Goal: Task Accomplishment & Management: Complete application form

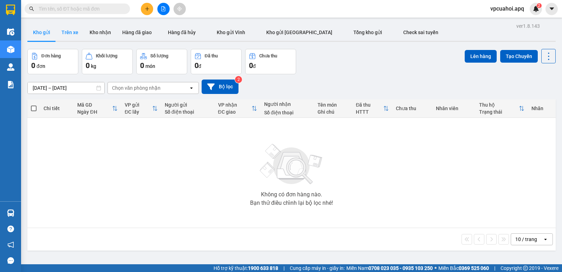
click at [75, 35] on button "Trên xe" at bounding box center [70, 32] width 28 height 17
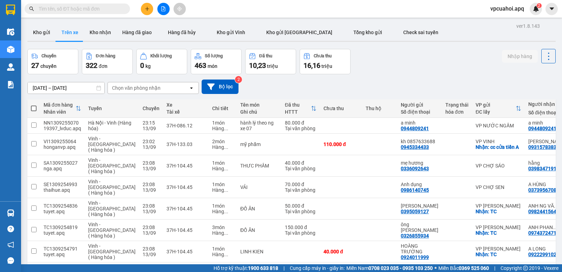
click at [162, 86] on div "Chọn văn phòng nhận" at bounding box center [148, 87] width 81 height 11
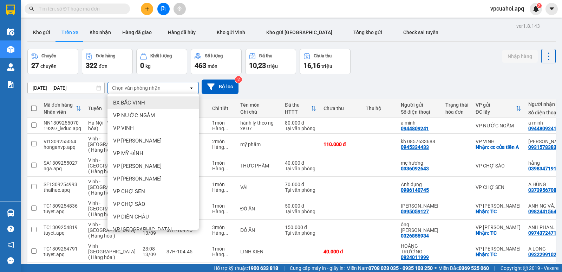
click at [164, 88] on div "Chọn văn phòng nhận" at bounding box center [148, 87] width 81 height 11
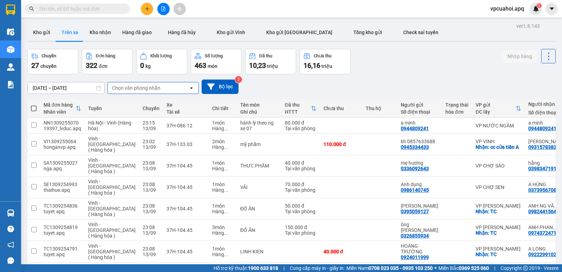
click at [172, 88] on div "Chọn văn phòng nhận" at bounding box center [148, 87] width 81 height 11
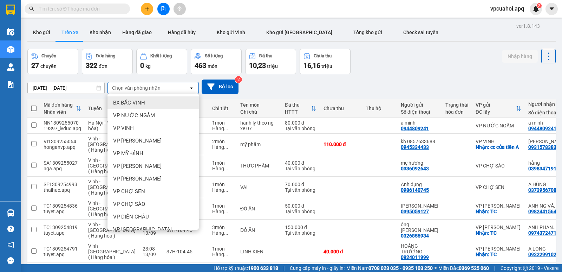
click at [172, 88] on div "Chọn văn phòng nhận" at bounding box center [148, 87] width 81 height 11
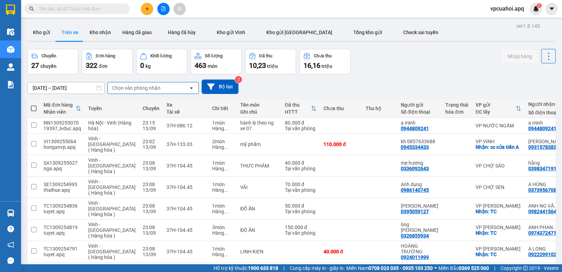
click at [172, 88] on div "Chọn văn phòng nhận" at bounding box center [148, 87] width 81 height 11
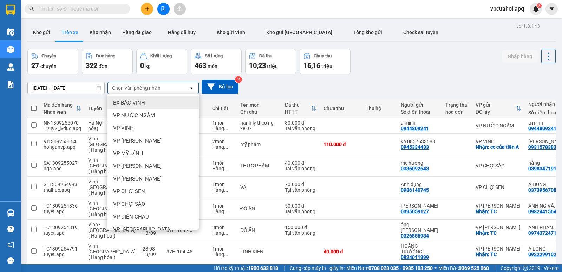
click at [172, 88] on div "Chọn văn phòng nhận" at bounding box center [148, 87] width 81 height 11
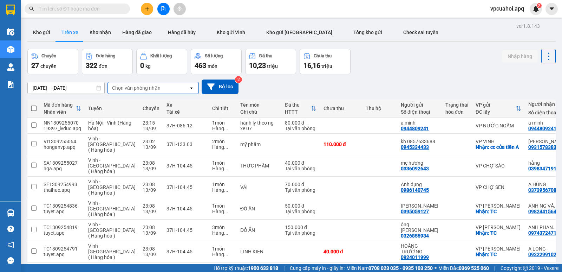
click at [172, 88] on div "Chọn văn phòng nhận" at bounding box center [148, 87] width 81 height 11
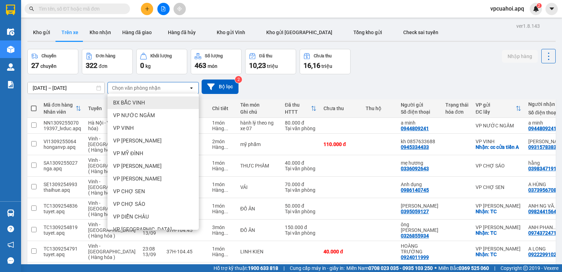
click at [172, 88] on div "Chọn văn phòng nhận" at bounding box center [148, 87] width 81 height 11
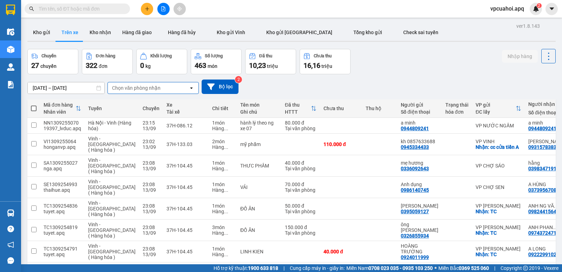
click at [172, 88] on div "Chọn văn phòng nhận" at bounding box center [148, 87] width 81 height 11
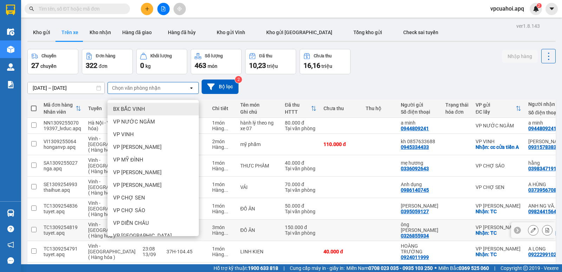
click at [155, 188] on div "VP [PERSON_NAME]" at bounding box center [153, 185] width 91 height 13
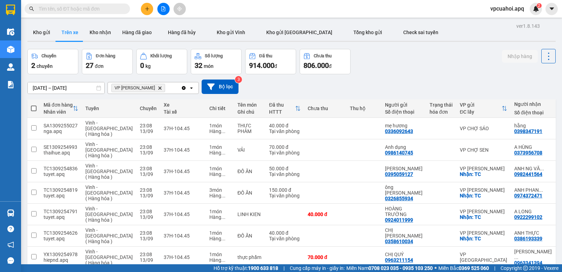
click at [158, 86] on icon "Delete" at bounding box center [160, 88] width 4 height 4
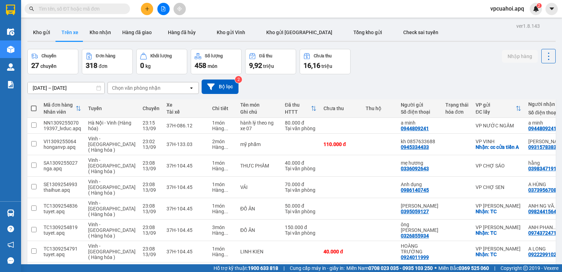
click at [145, 86] on div "Chọn văn phòng nhận" at bounding box center [136, 87] width 49 height 7
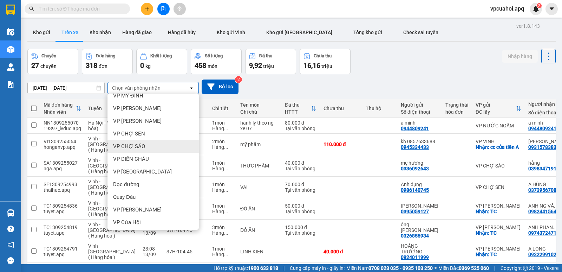
scroll to position [70, 0]
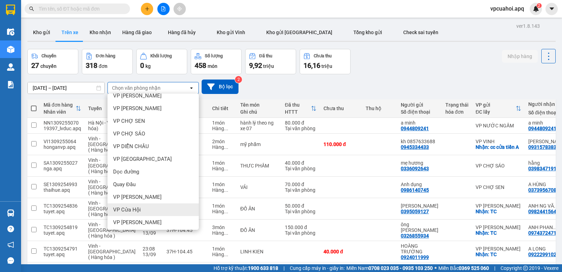
click at [134, 210] on span "VP Cửa Hội" at bounding box center [127, 209] width 28 height 7
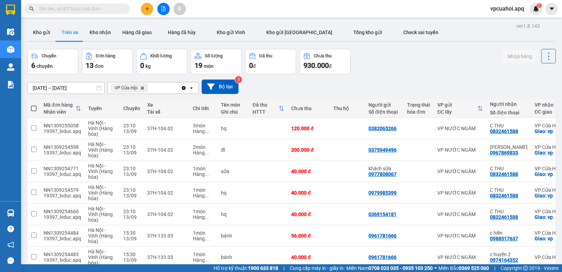
click at [379, 80] on div "[DATE] – [DATE] Press the down arrow key to interact with the calendar and sele…" at bounding box center [291, 86] width 529 height 14
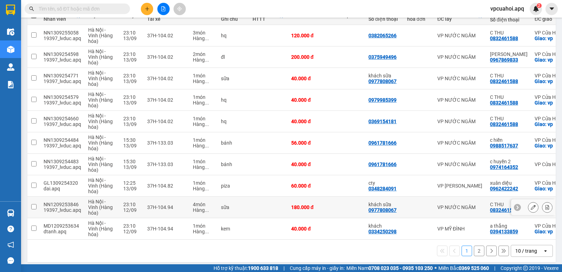
scroll to position [100, 0]
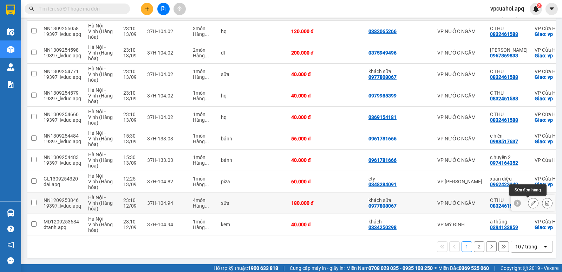
click at [532, 201] on button at bounding box center [534, 203] width 10 height 12
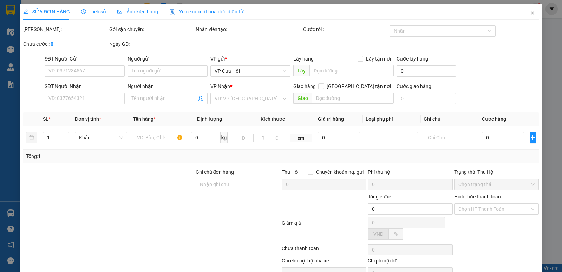
type input "0977808067"
type input "khách sữa"
type input "0832461588"
type input "C THU"
checkbox input "true"
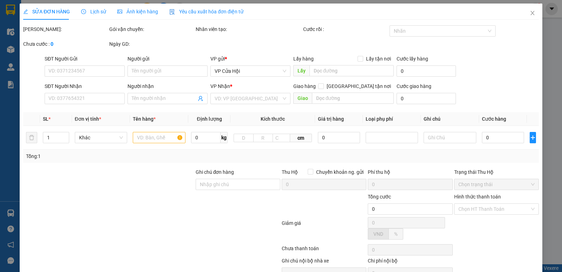
type input "vp"
type input "180.000"
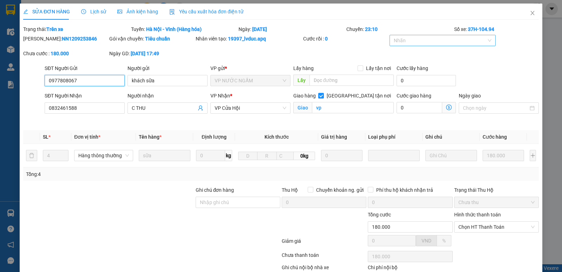
click at [424, 40] on div at bounding box center [440, 40] width 96 height 8
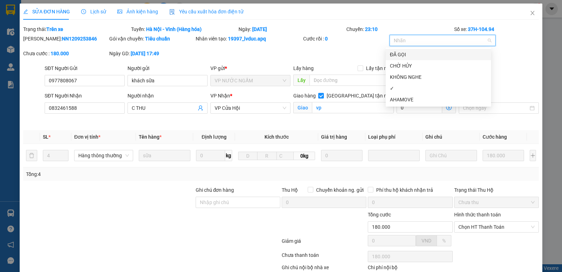
click at [405, 53] on div "ĐÃ GỌI" at bounding box center [438, 55] width 97 height 8
click at [394, 88] on div "✓" at bounding box center [438, 88] width 97 height 8
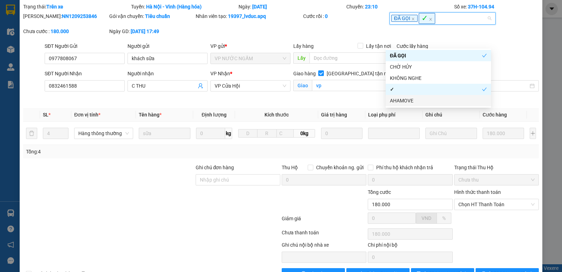
scroll to position [44, 0]
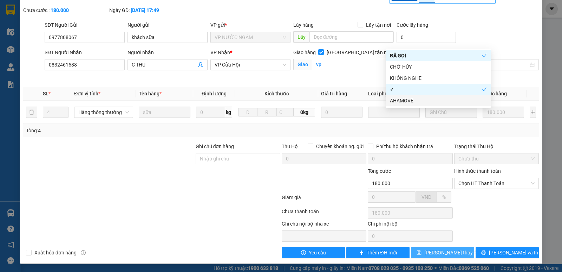
click at [436, 254] on span "[PERSON_NAME] thay đổi" at bounding box center [453, 253] width 56 height 8
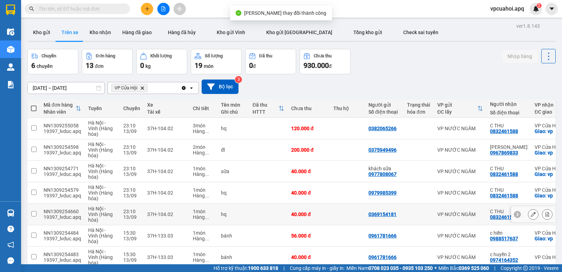
scroll to position [100, 0]
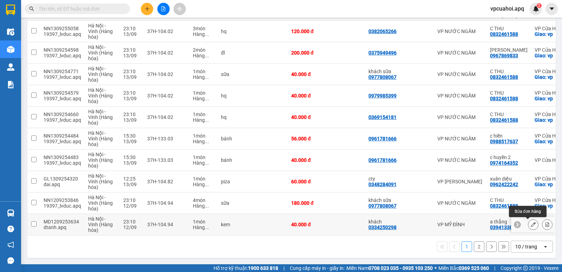
click at [531, 223] on icon at bounding box center [533, 224] width 5 height 5
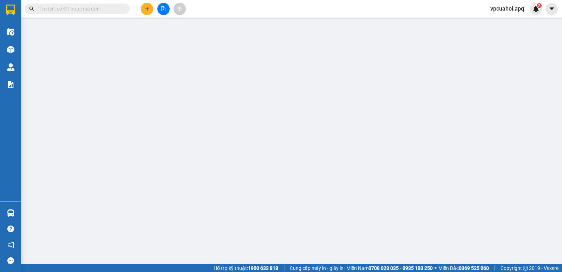
type input "0334250298"
type input "khách"
type input "0394133859"
type input "a thắng"
checkbox input "true"
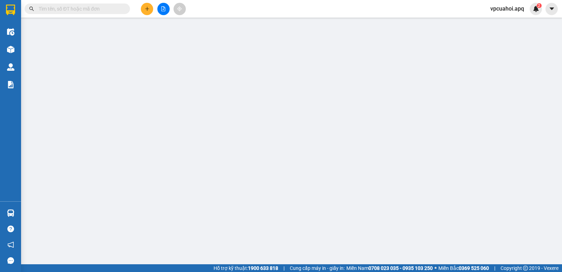
type input "vp"
type input "40.000"
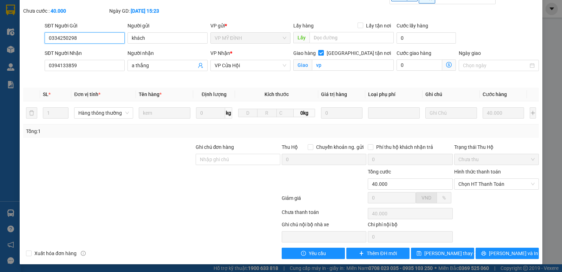
scroll to position [44, 0]
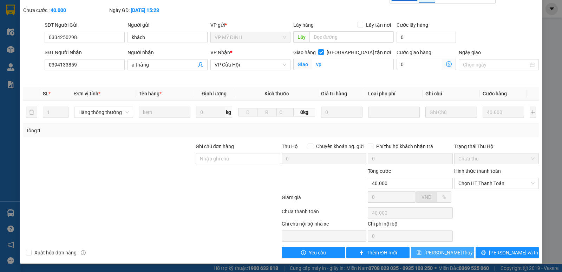
click at [437, 253] on span "[PERSON_NAME] thay đổi" at bounding box center [453, 253] width 56 height 8
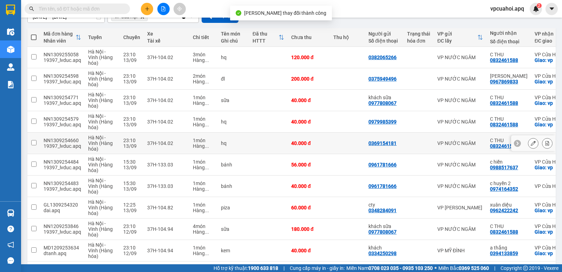
scroll to position [100, 0]
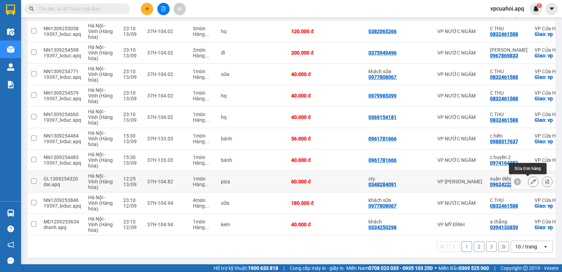
click at [531, 179] on icon at bounding box center [533, 181] width 5 height 5
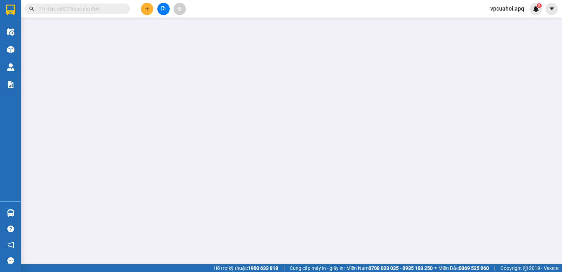
type input "0348284091"
type input "cty"
type input "0962422242"
type input "xuân diệu"
checkbox input "true"
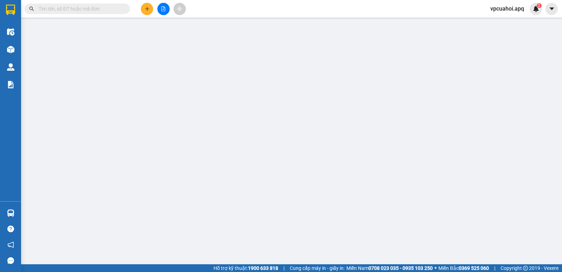
type input "vp"
type input "60.000"
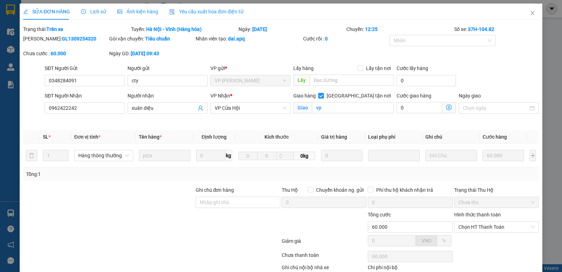
click at [410, 30] on div "Chuyến: 12:25" at bounding box center [400, 29] width 108 height 8
click at [408, 39] on div at bounding box center [440, 40] width 96 height 8
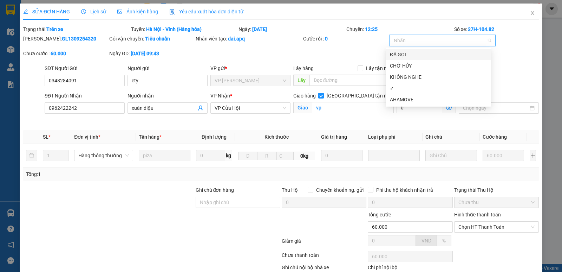
click at [403, 54] on div "ĐÃ GỌI" at bounding box center [438, 55] width 97 height 8
click at [404, 88] on div "✓" at bounding box center [438, 88] width 97 height 8
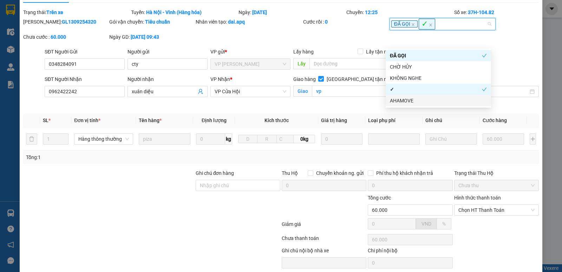
scroll to position [44, 0]
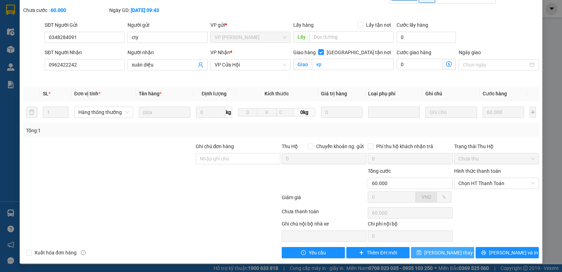
click at [454, 255] on span "[PERSON_NAME] thay đổi" at bounding box center [453, 253] width 56 height 8
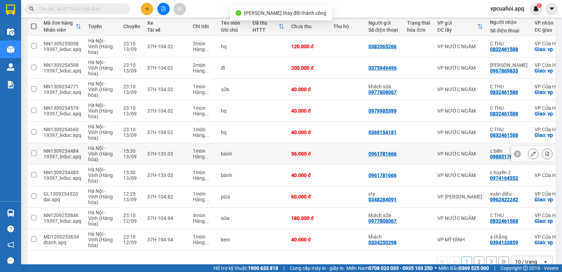
scroll to position [100, 0]
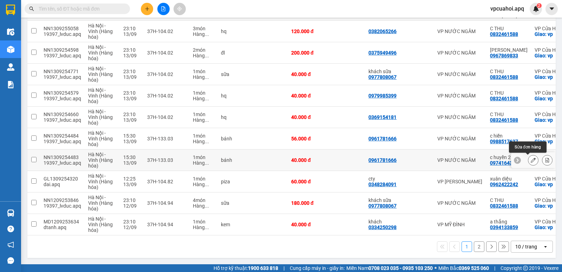
click at [531, 157] on icon at bounding box center [533, 159] width 5 height 5
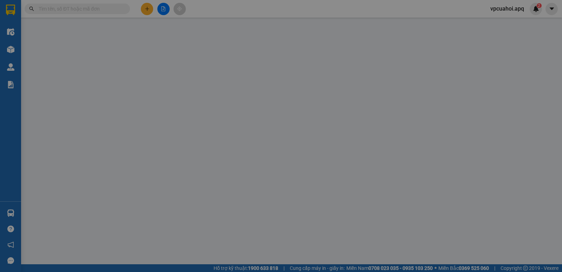
type input "0961781666"
type input "0974164352"
type input "c huyền 2"
type input "40.000"
type input "20"
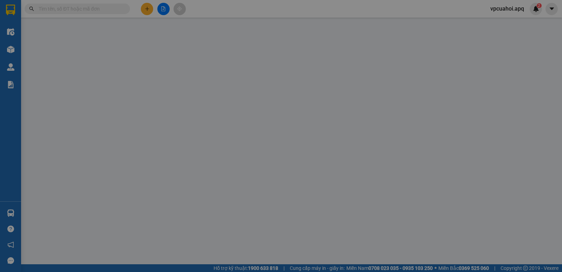
type input "40.000"
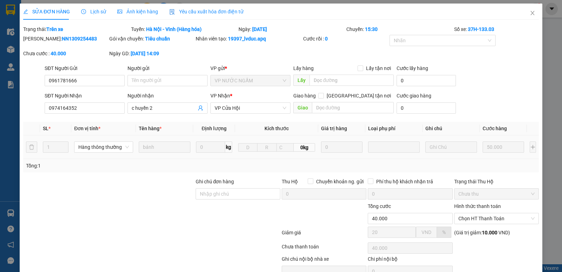
click at [422, 47] on div "Nhãn" at bounding box center [443, 42] width 107 height 14
click at [414, 38] on div at bounding box center [440, 40] width 96 height 8
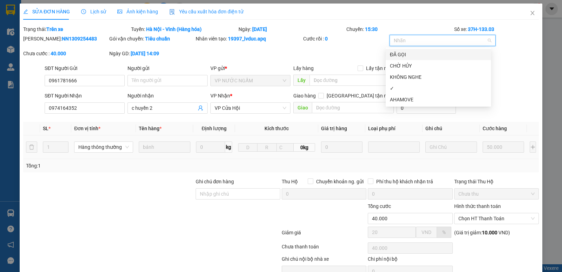
click at [404, 54] on div "ĐÃ GỌI" at bounding box center [438, 55] width 97 height 8
click at [399, 88] on div "✓" at bounding box center [438, 88] width 97 height 8
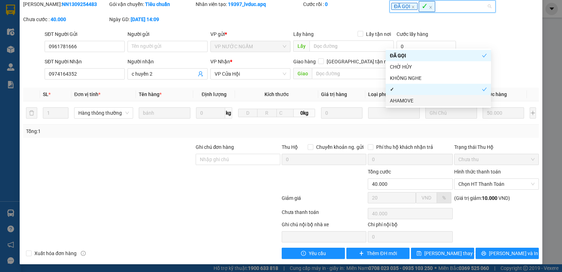
scroll to position [36, 0]
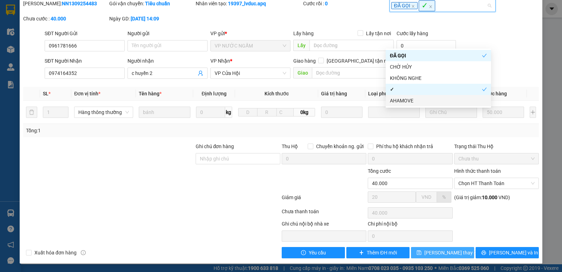
click at [438, 254] on span "[PERSON_NAME] thay đổi" at bounding box center [453, 253] width 56 height 8
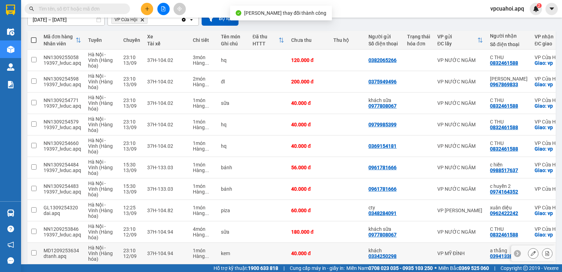
scroll to position [70, 0]
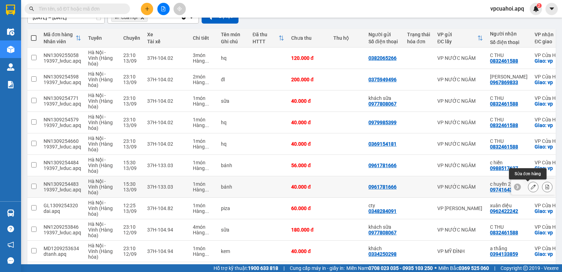
click at [529, 184] on button at bounding box center [534, 187] width 10 height 12
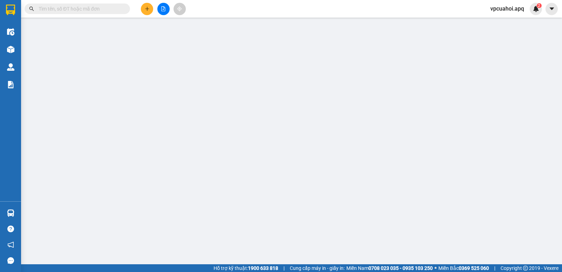
type input "0961781666"
type input "0974164352"
type input "c huyền 2"
type input "40.000"
type input "20"
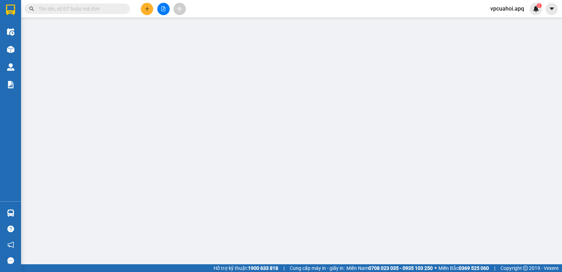
type input "40.000"
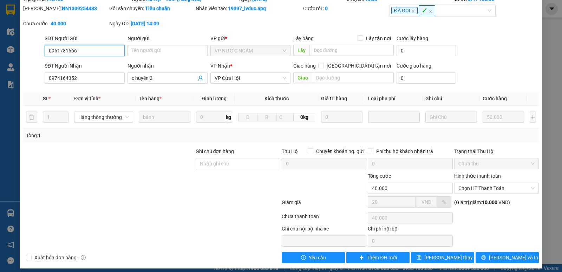
scroll to position [36, 0]
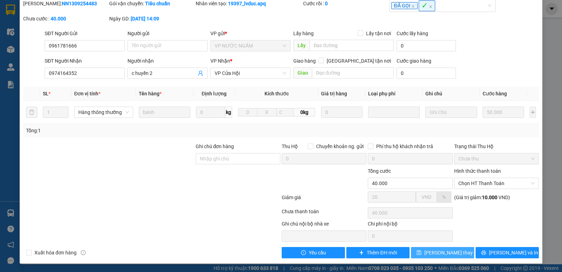
click at [448, 251] on span "[PERSON_NAME] thay đổi" at bounding box center [453, 253] width 56 height 8
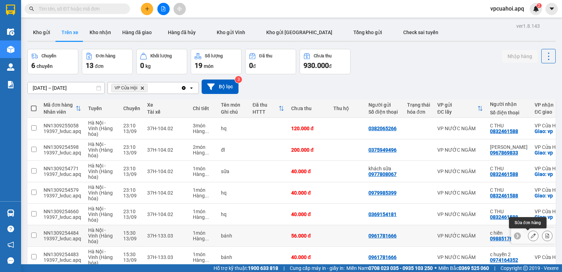
click at [531, 234] on icon at bounding box center [533, 235] width 5 height 5
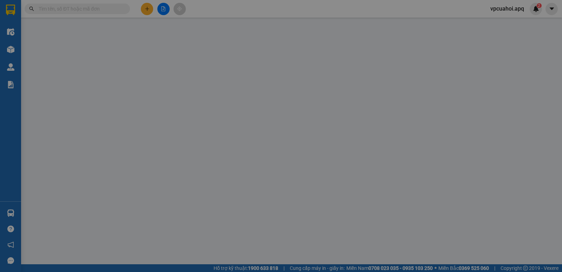
type input "0961781666"
type input "0988517637"
type input "c hiền"
checkbox input "true"
type input "vp"
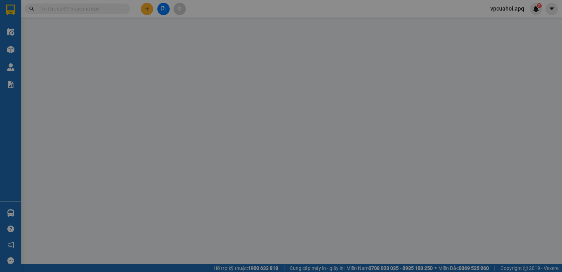
type input "56.000"
type input "20"
type input "56.000"
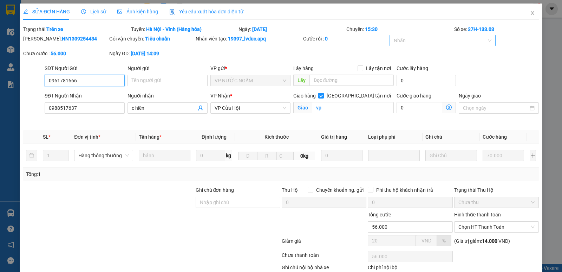
click at [406, 39] on div at bounding box center [440, 40] width 96 height 8
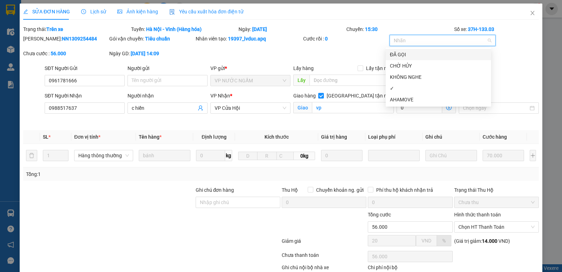
click at [404, 53] on div "ĐÃ GỌI" at bounding box center [438, 55] width 97 height 8
click at [406, 88] on div "✓" at bounding box center [438, 88] width 97 height 8
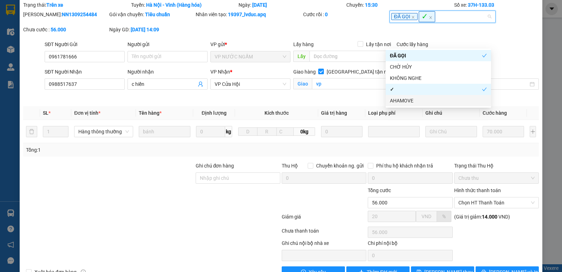
scroll to position [44, 0]
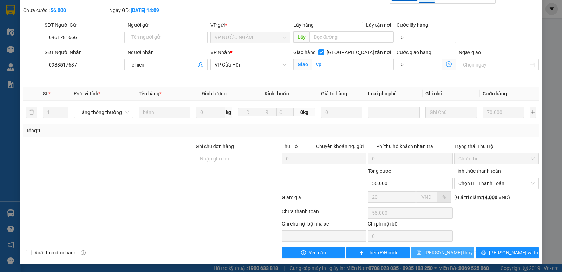
click at [449, 255] on span "[PERSON_NAME] thay đổi" at bounding box center [453, 253] width 56 height 8
